Goal: Complete application form

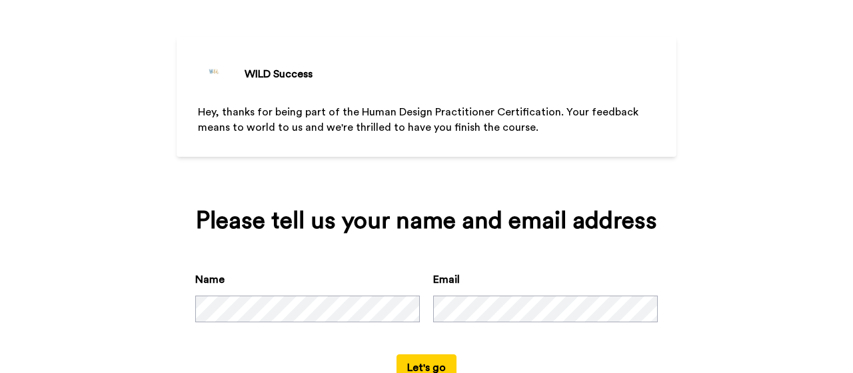
scroll to position [93, 0]
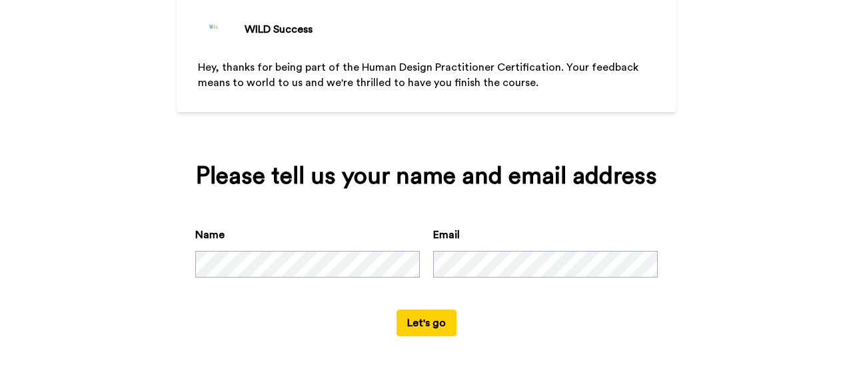
click at [423, 325] on button "Let's go" at bounding box center [427, 322] width 60 height 27
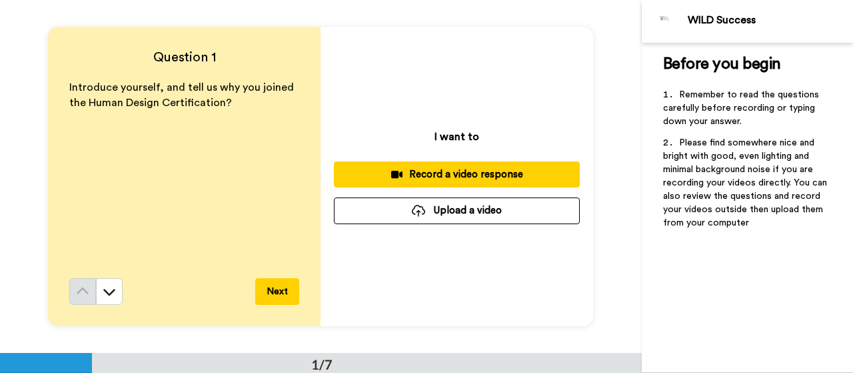
click at [135, 165] on div "Introduce yourself, and tell us why you joined the Human Design Certification?" at bounding box center [184, 179] width 230 height 198
click at [432, 173] on div "Record a video response" at bounding box center [457, 174] width 225 height 14
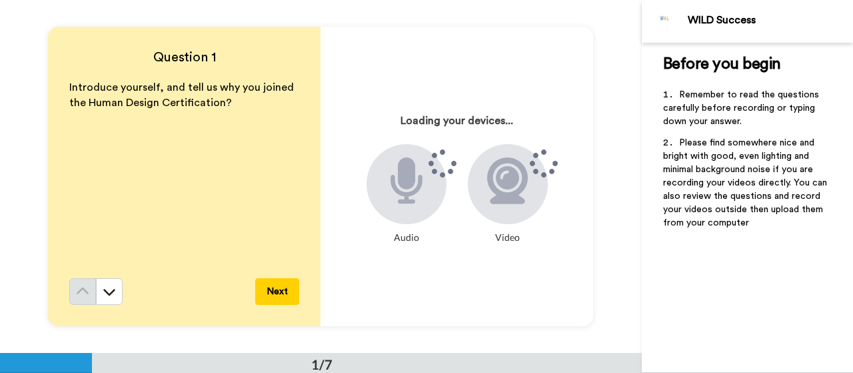
click at [682, 331] on div "Before you begin ﻿ Remember to read the questions carefully before recording or…" at bounding box center [747, 208] width 211 height 330
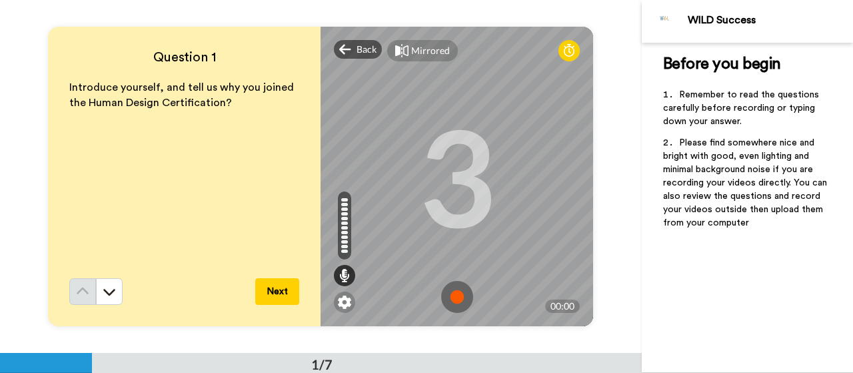
click at [452, 297] on img at bounding box center [457, 297] width 32 height 32
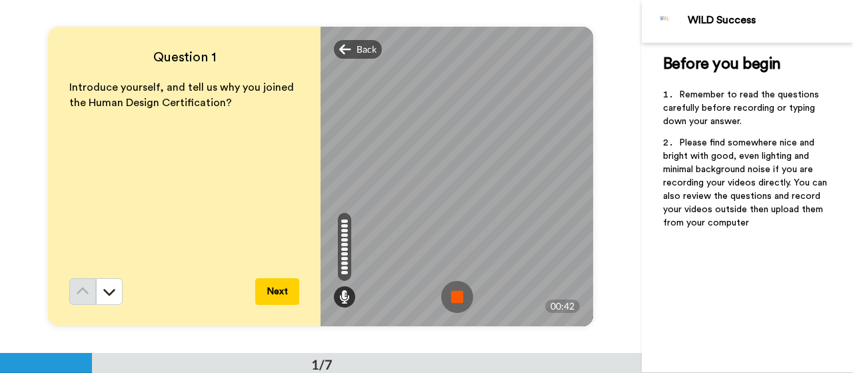
click at [457, 294] on img at bounding box center [457, 297] width 32 height 32
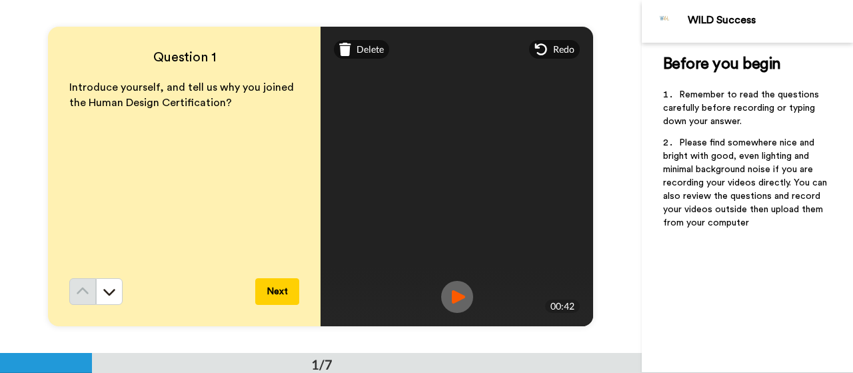
click at [455, 299] on img at bounding box center [457, 297] width 32 height 32
click at [279, 290] on button "Next" at bounding box center [277, 291] width 44 height 27
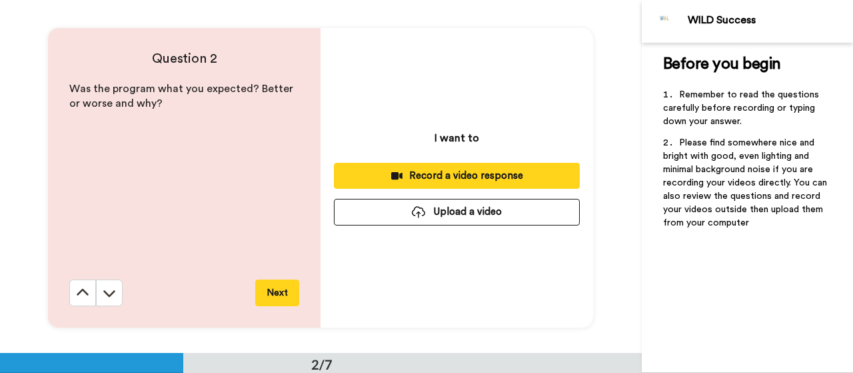
scroll to position [353, 0]
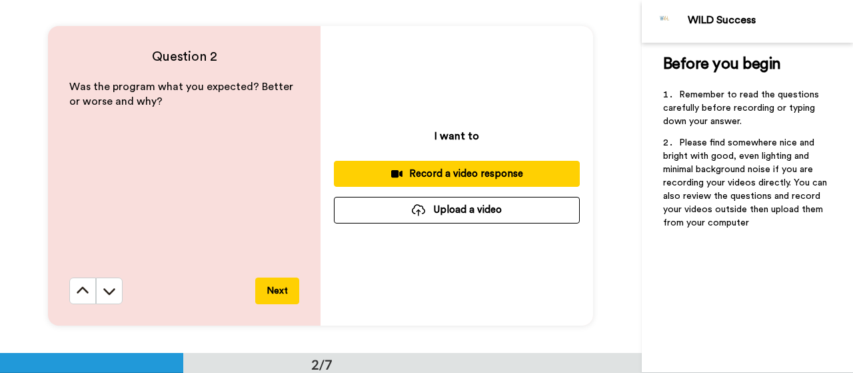
click at [441, 174] on div "Record a video response" at bounding box center [457, 174] width 225 height 14
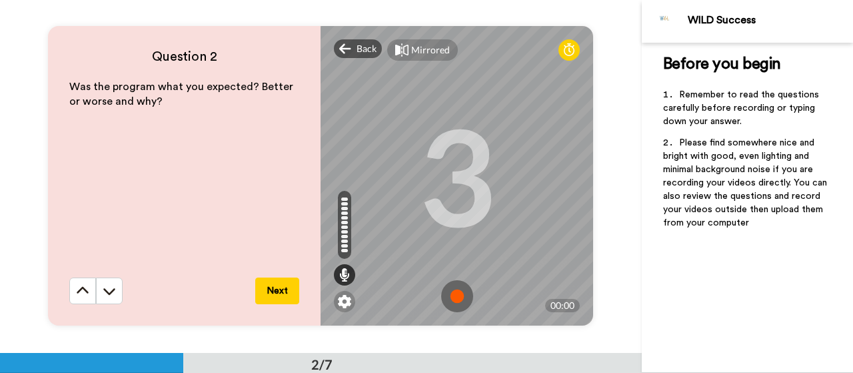
click at [451, 294] on img at bounding box center [457, 296] width 32 height 32
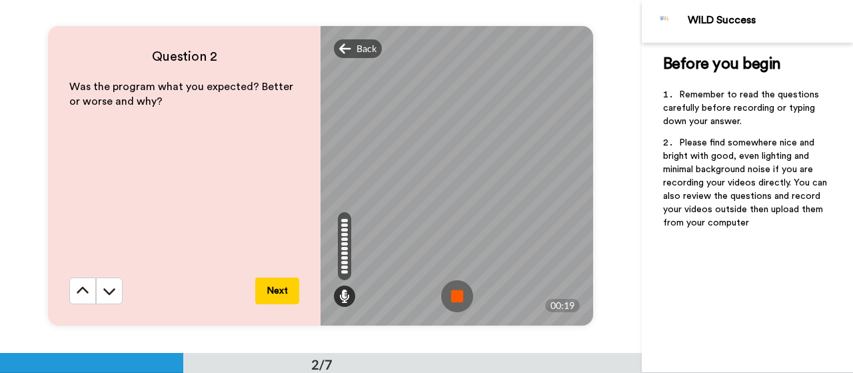
click at [455, 293] on img at bounding box center [457, 296] width 32 height 32
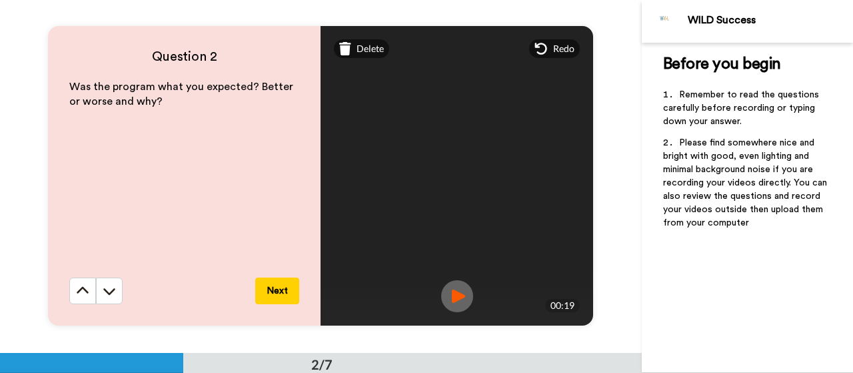
click at [450, 293] on img at bounding box center [457, 296] width 32 height 32
click at [287, 291] on button "Next" at bounding box center [277, 290] width 44 height 27
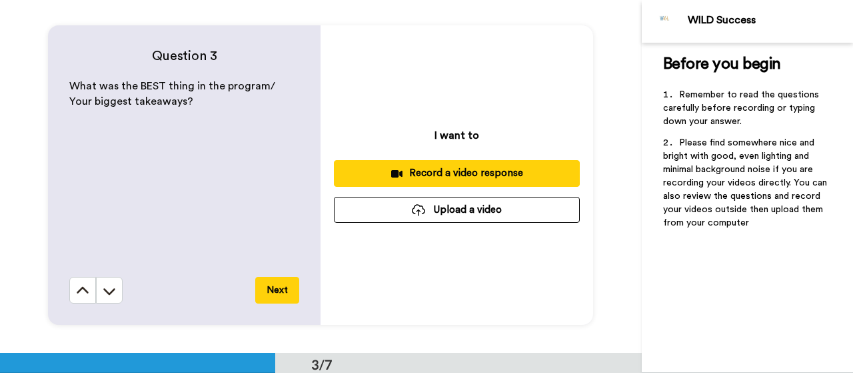
scroll to position [706, 0]
click at [437, 165] on button "Record a video response" at bounding box center [457, 173] width 246 height 26
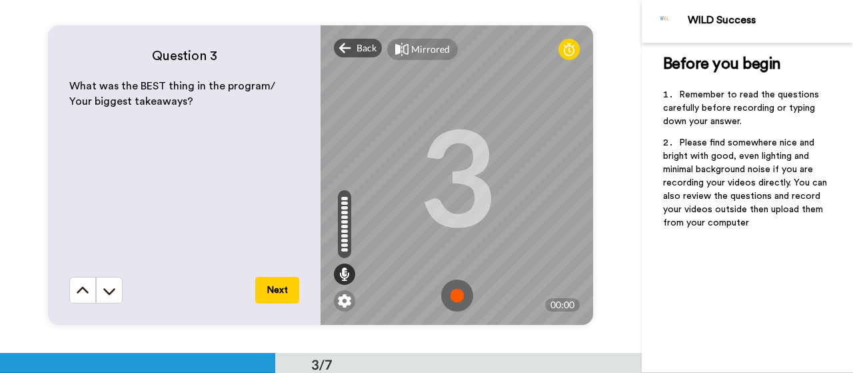
click at [452, 294] on img at bounding box center [457, 295] width 32 height 32
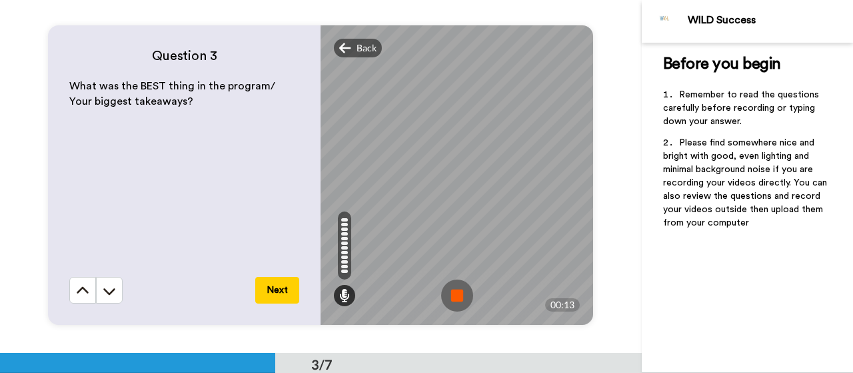
click at [451, 291] on img at bounding box center [457, 295] width 32 height 32
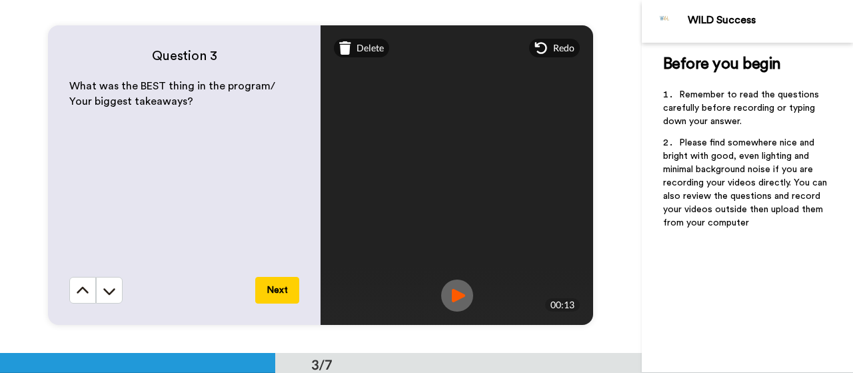
click at [271, 295] on button "Next" at bounding box center [277, 290] width 44 height 27
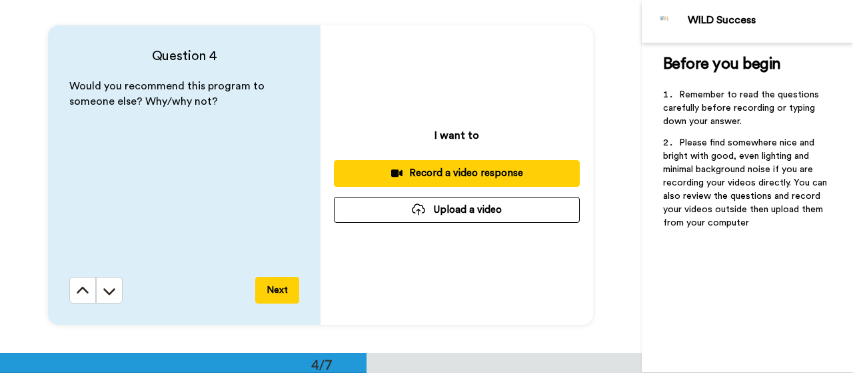
scroll to position [1058, 0]
click at [468, 172] on div "Record a video response" at bounding box center [457, 173] width 225 height 14
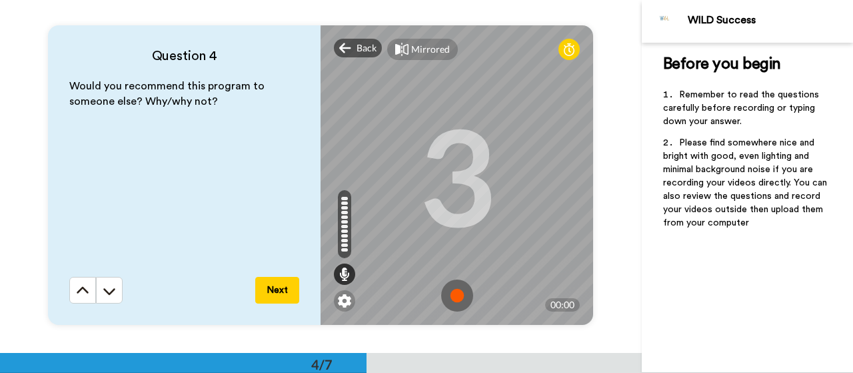
click at [457, 295] on img at bounding box center [457, 295] width 32 height 32
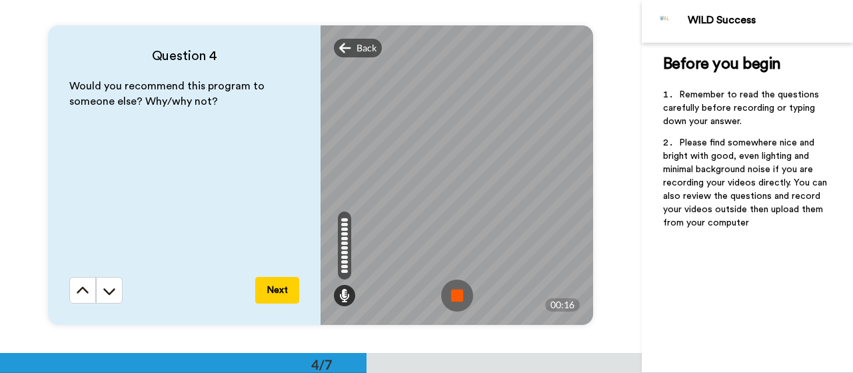
click at [457, 296] on img at bounding box center [457, 295] width 32 height 32
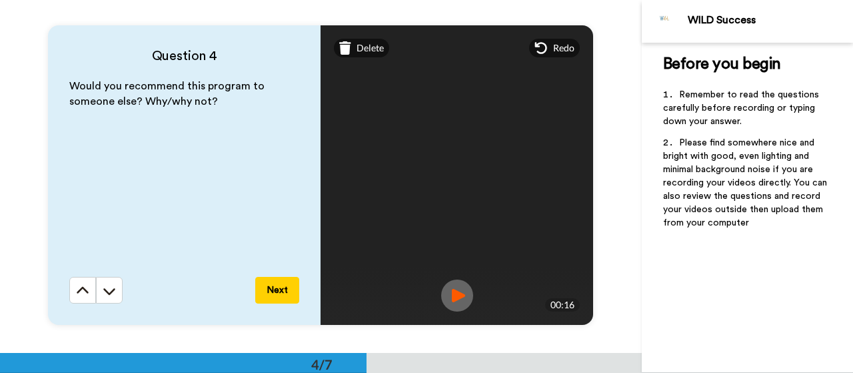
click at [448, 291] on img at bounding box center [457, 295] width 32 height 32
click at [279, 292] on button "Next" at bounding box center [277, 290] width 44 height 27
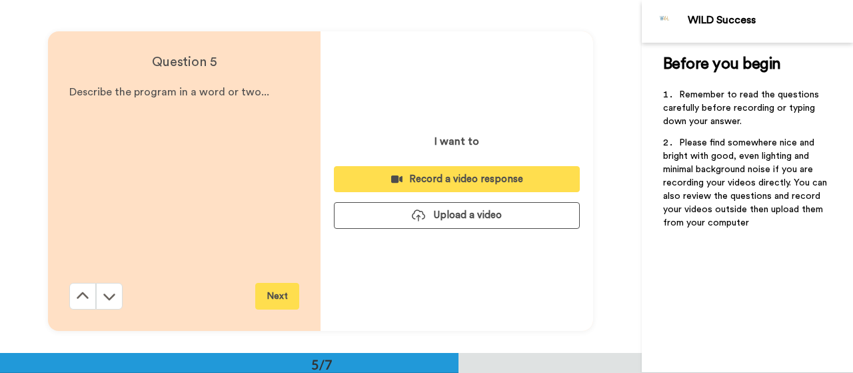
scroll to position [1411, 0]
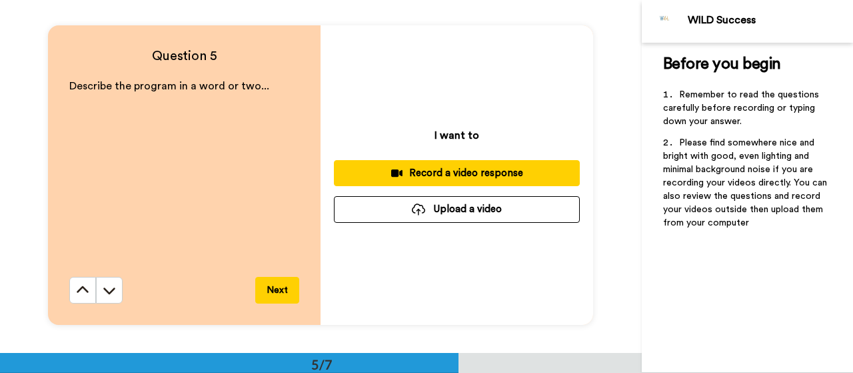
click at [417, 173] on div "Record a video response" at bounding box center [457, 173] width 225 height 14
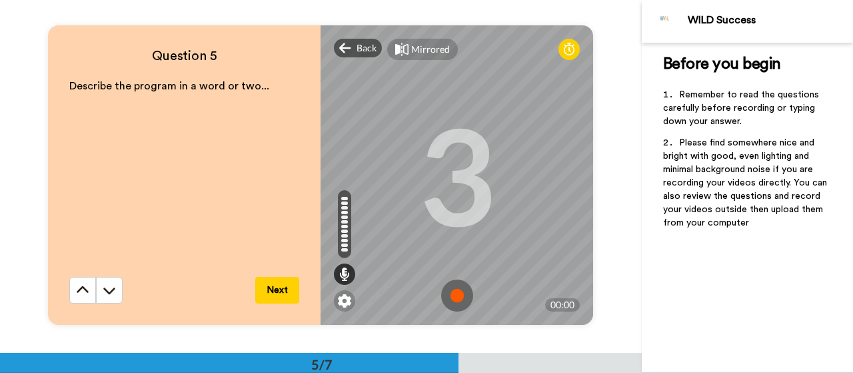
click at [448, 293] on img at bounding box center [457, 295] width 32 height 32
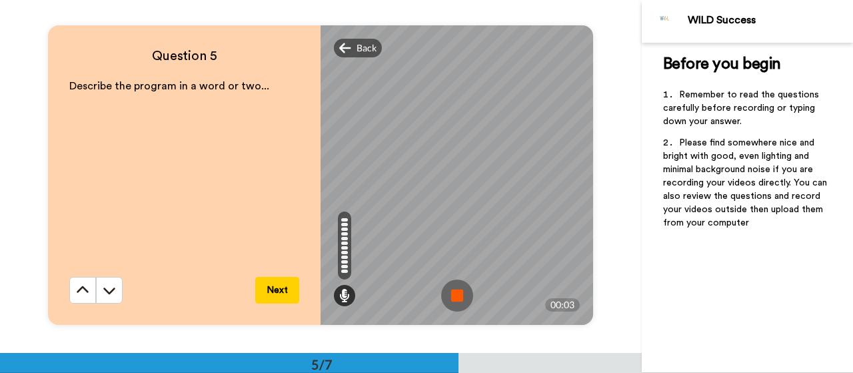
click at [448, 290] on img at bounding box center [457, 295] width 32 height 32
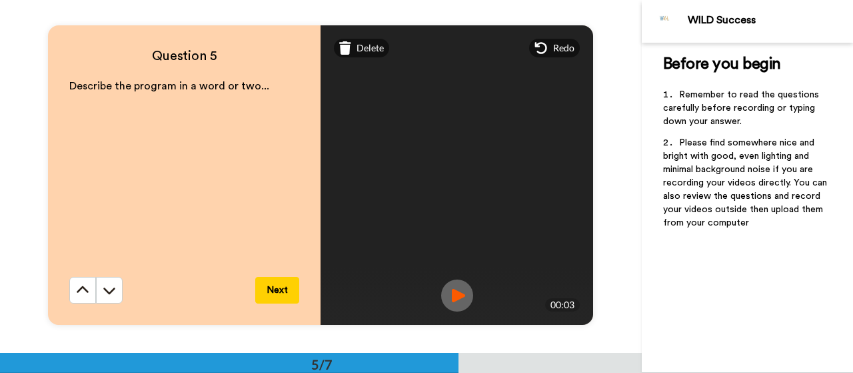
click at [277, 291] on button "Next" at bounding box center [277, 290] width 44 height 27
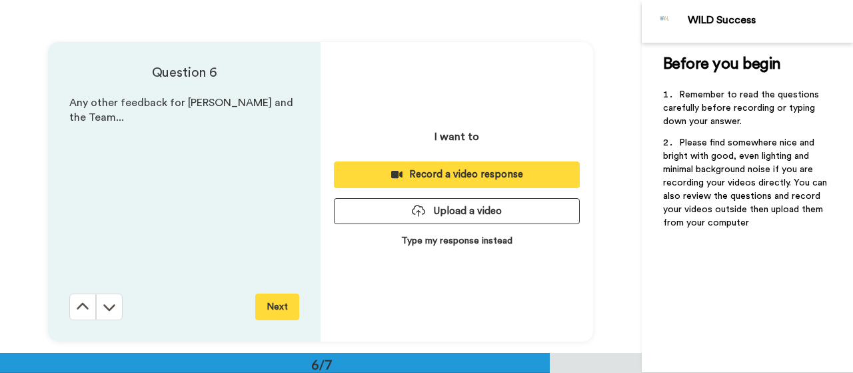
scroll to position [1763, 0]
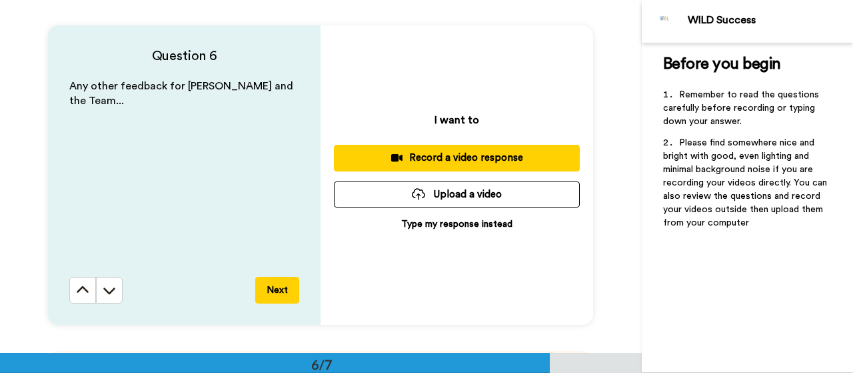
click at [417, 225] on p "Type my response instead" at bounding box center [456, 223] width 111 height 13
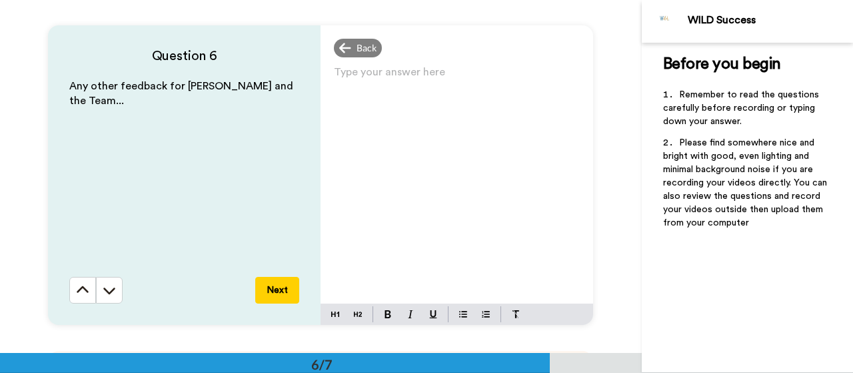
click at [366, 79] on p "Type your answer here ﻿" at bounding box center [457, 77] width 246 height 19
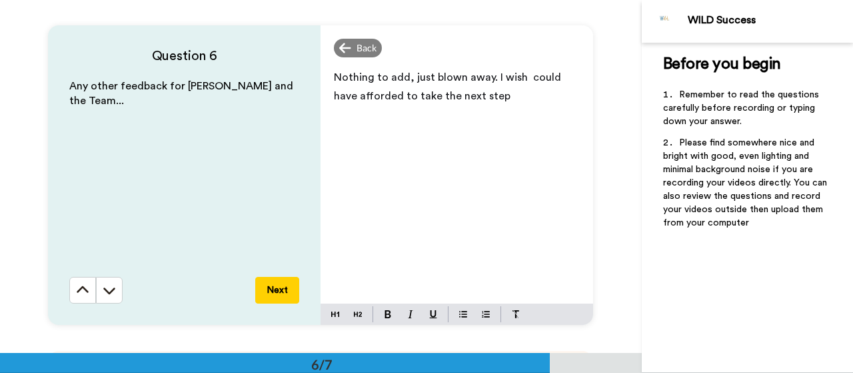
click at [278, 291] on button "Next" at bounding box center [277, 290] width 44 height 27
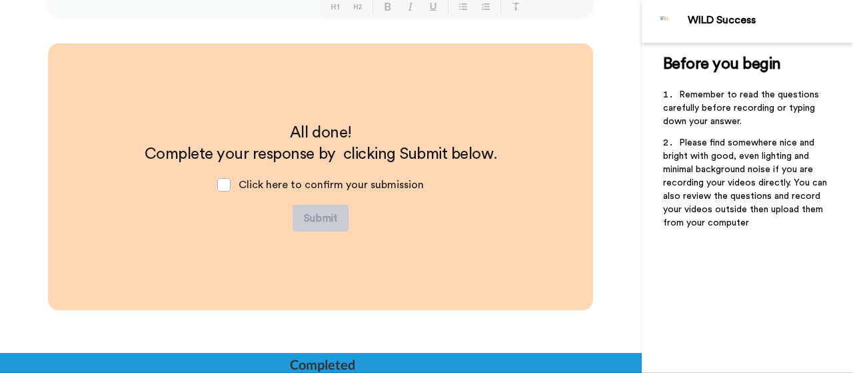
scroll to position [2073, 0]
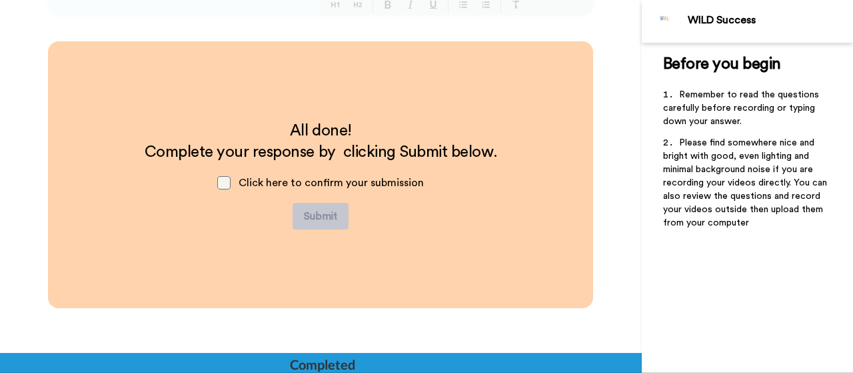
click at [220, 185] on span at bounding box center [223, 182] width 13 height 13
click at [312, 217] on button "Submit" at bounding box center [321, 216] width 56 height 27
